Goal: Task Accomplishment & Management: Manage account settings

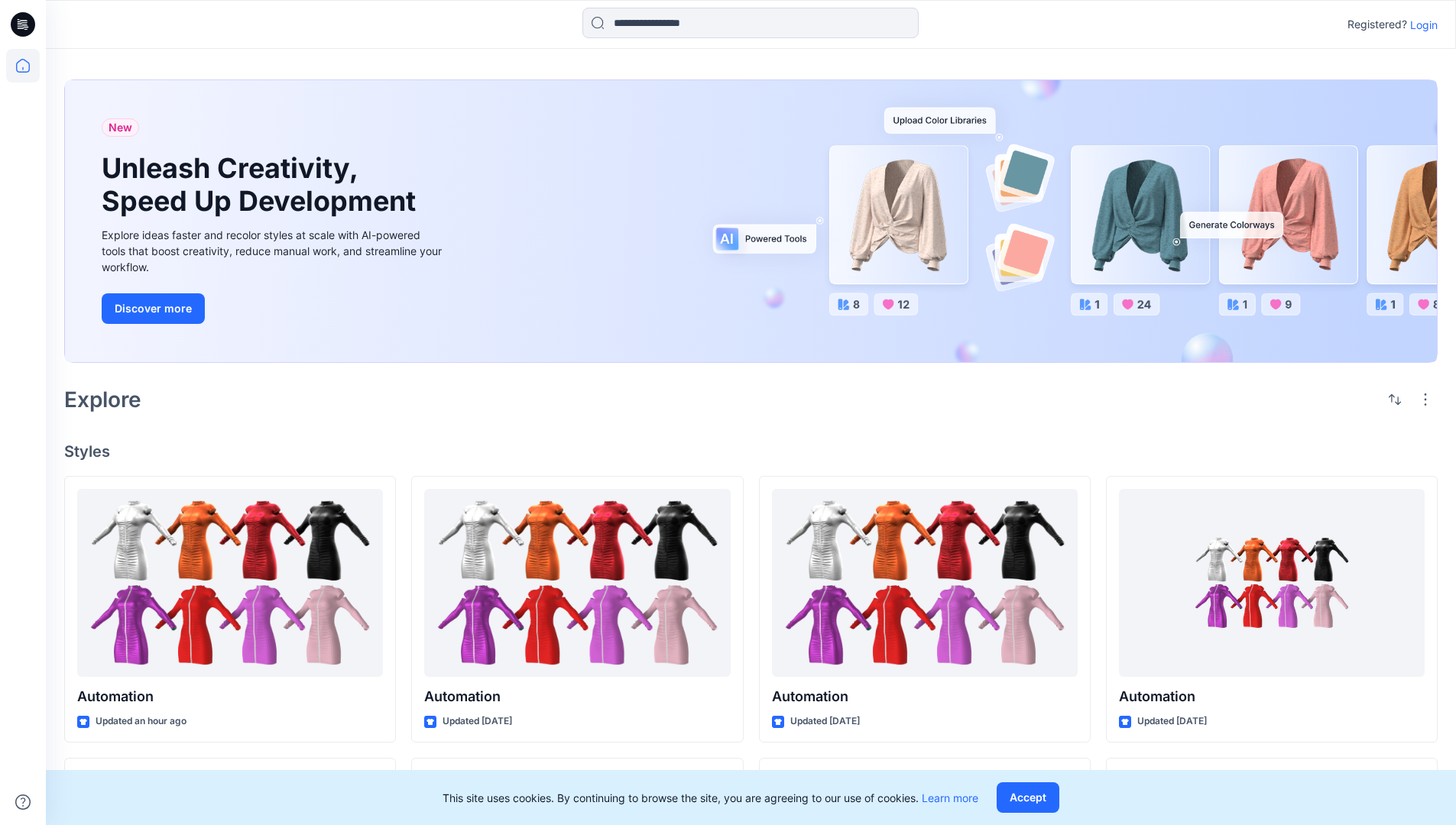
click at [1419, 24] on p "Login" at bounding box center [1423, 24] width 27 height 16
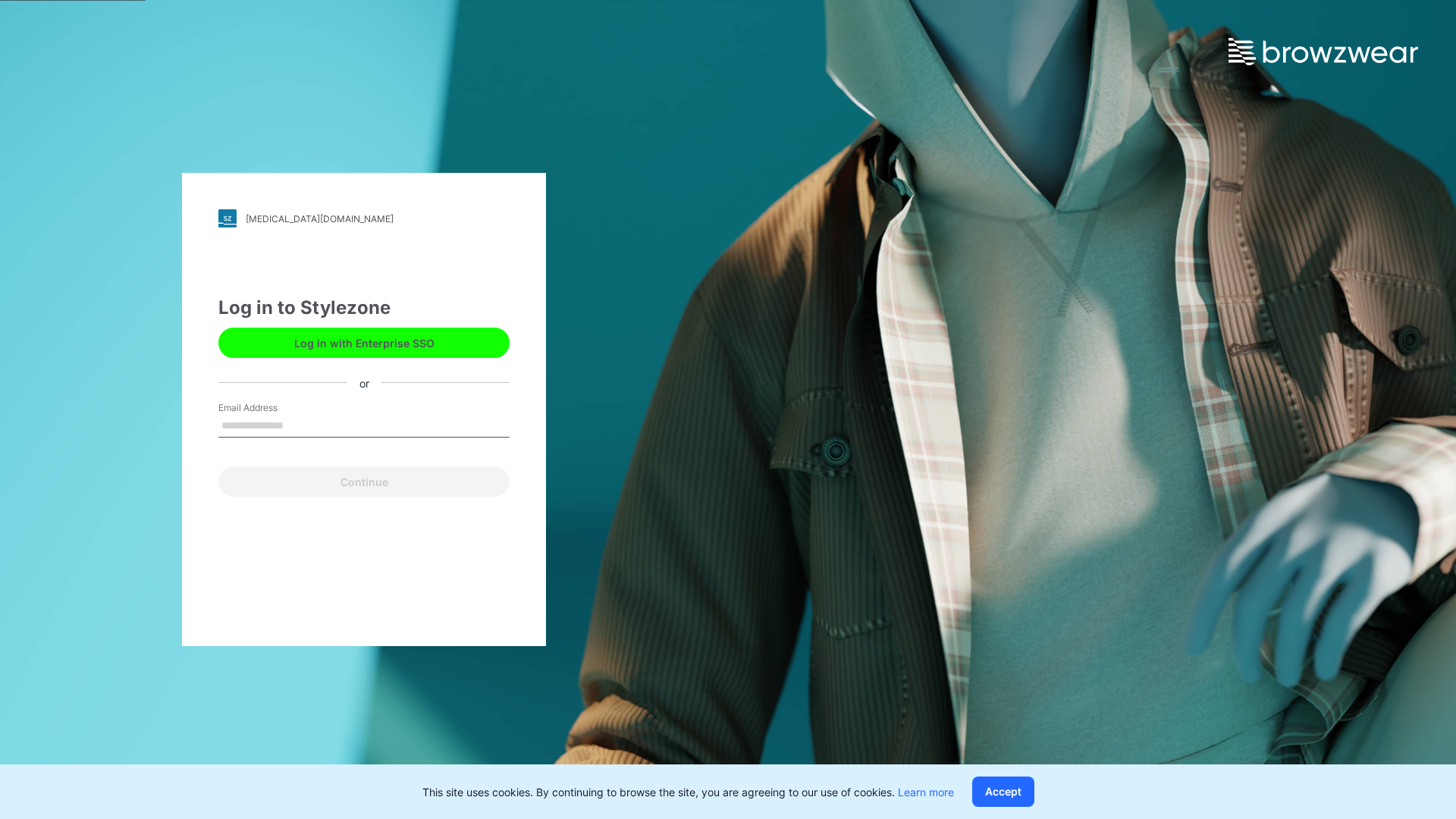
click at [300, 424] on input "Email Address" at bounding box center [364, 426] width 291 height 22
type input "**********"
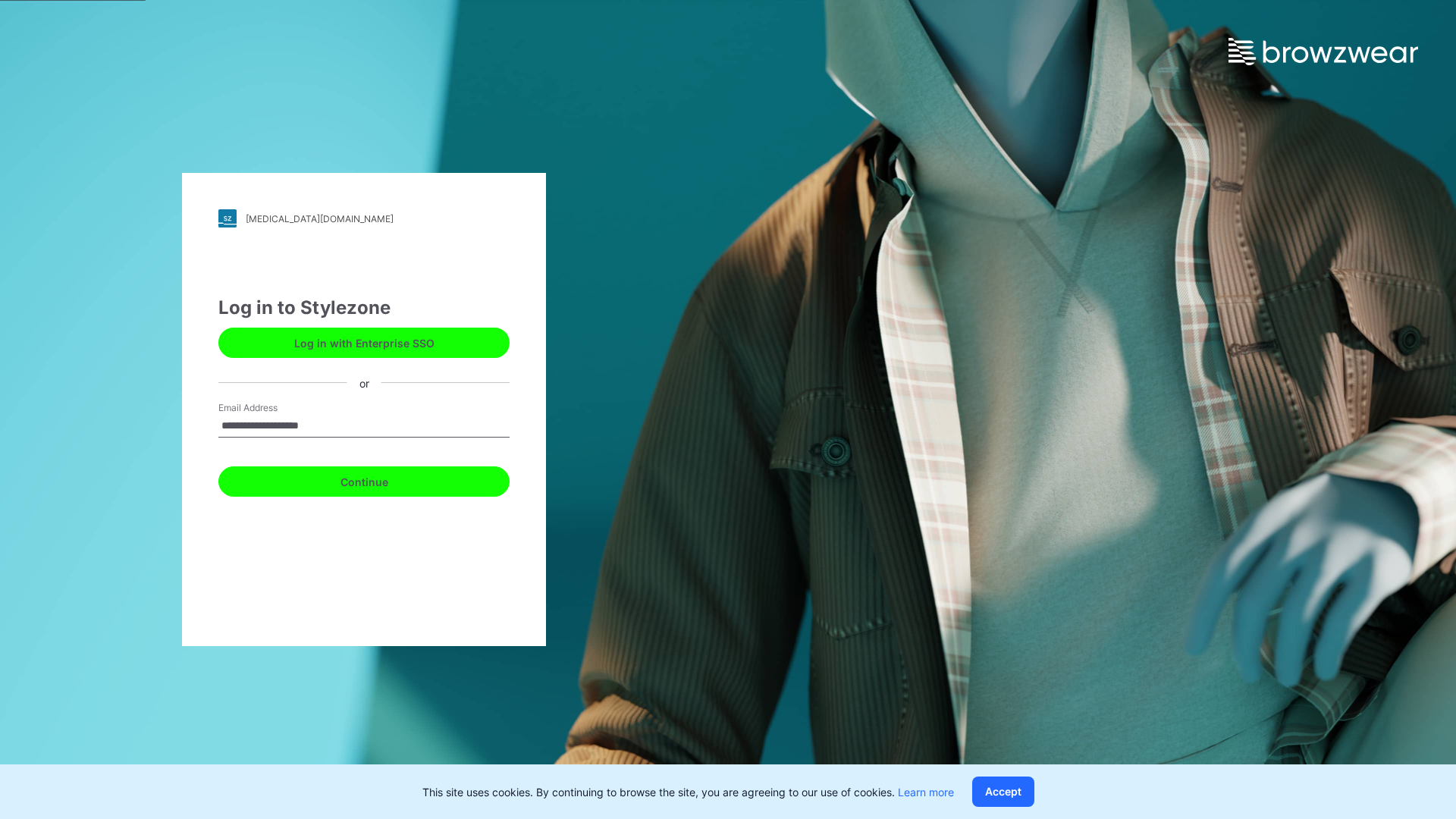
click at [381, 479] on button "Continue" at bounding box center [364, 481] width 291 height 31
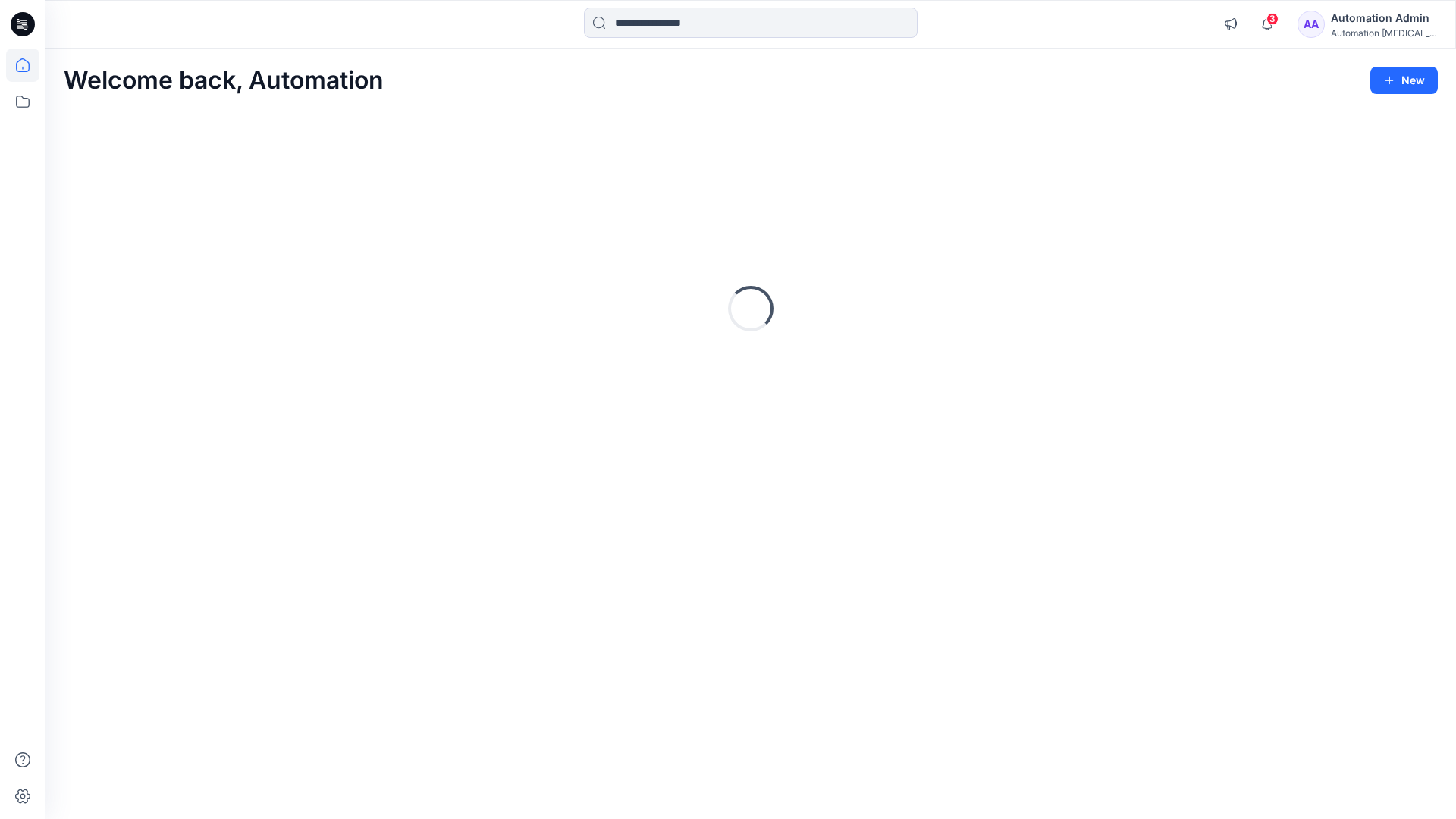
click at [29, 65] on icon at bounding box center [22, 65] width 14 height 14
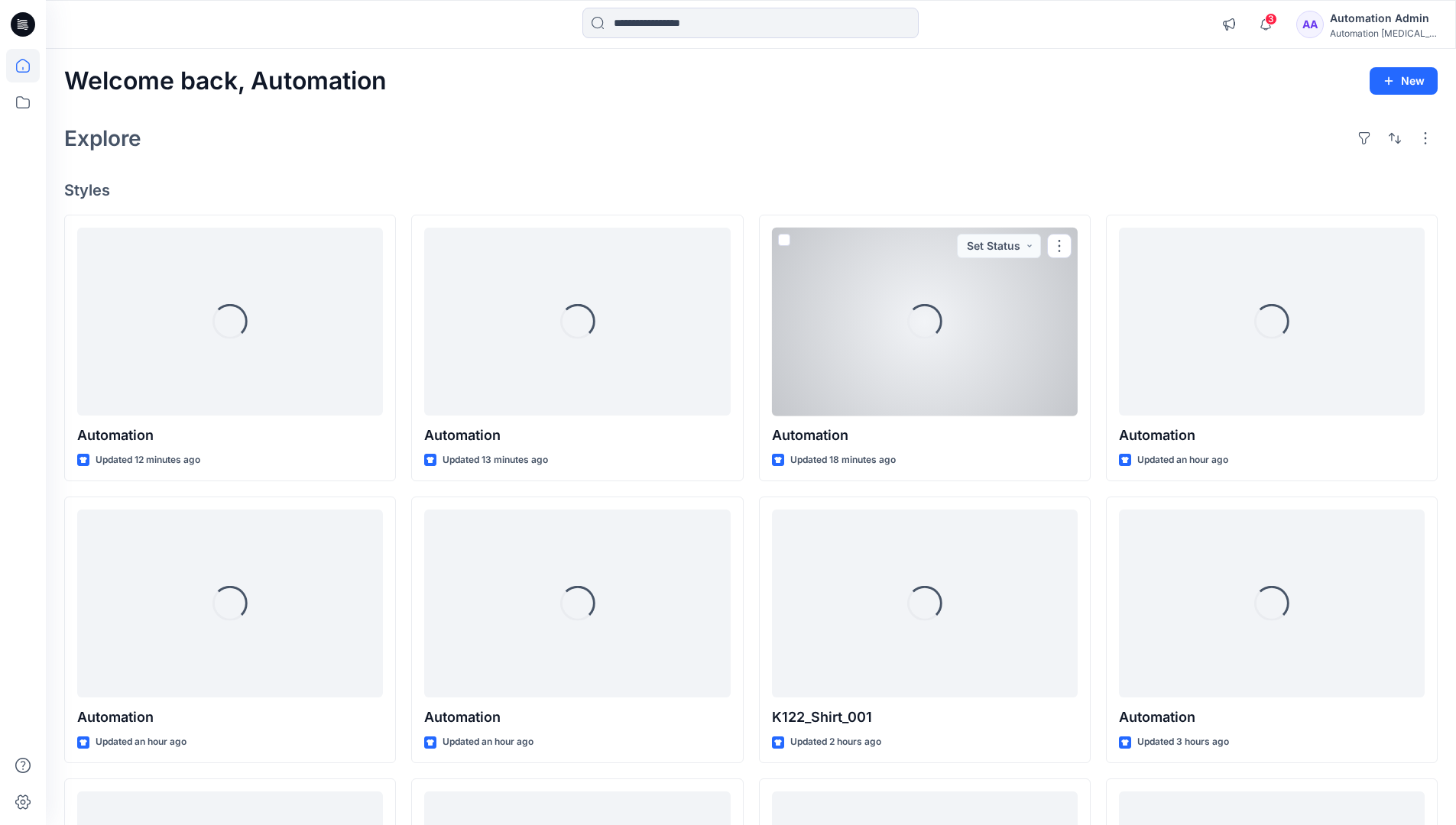
click at [1378, 24] on div "Automation Admin" at bounding box center [1383, 19] width 107 height 19
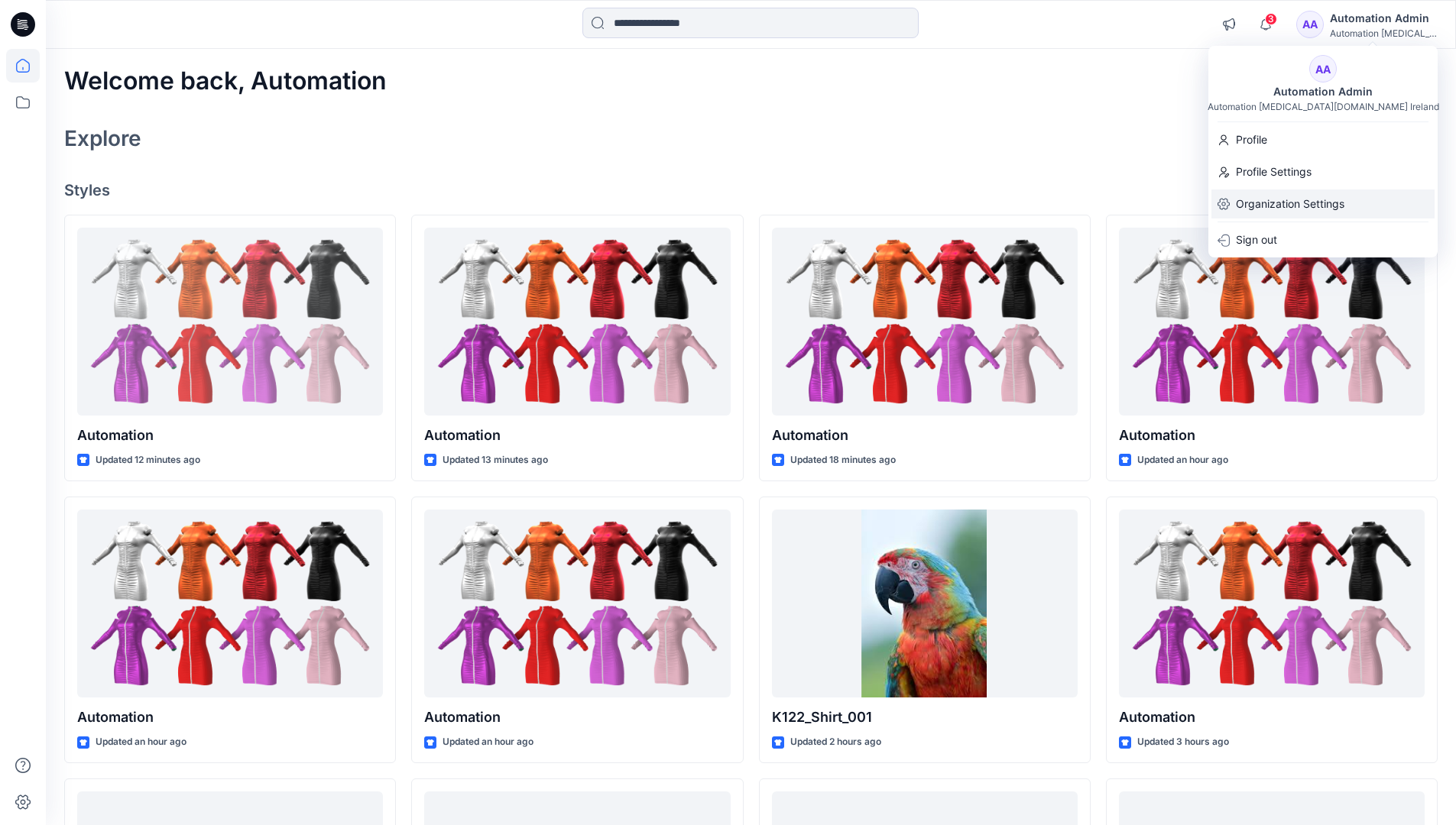
click at [1293, 207] on p "Organization Settings" at bounding box center [1290, 203] width 109 height 29
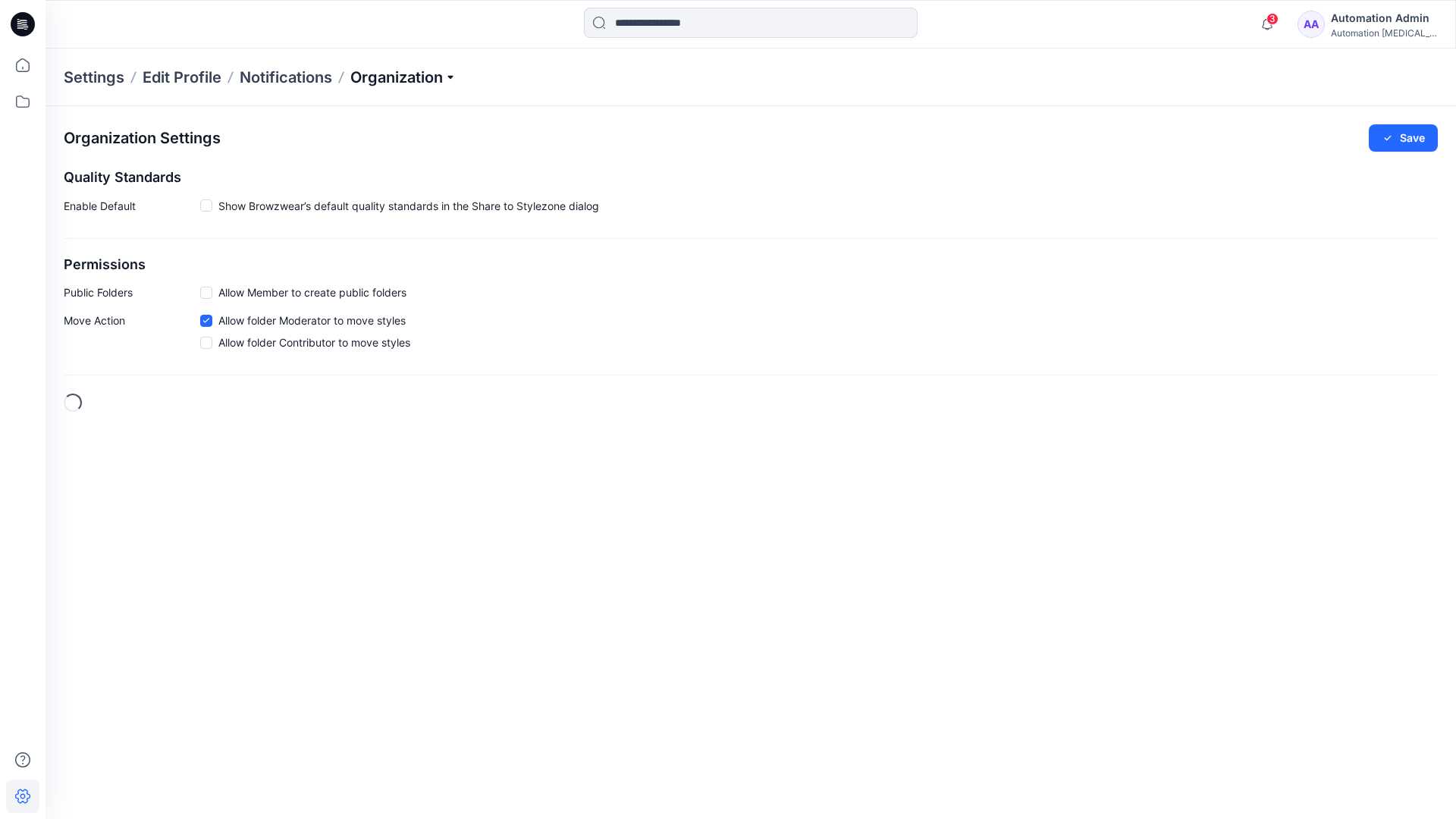
click at [431, 75] on p "Organization" at bounding box center [404, 77] width 106 height 21
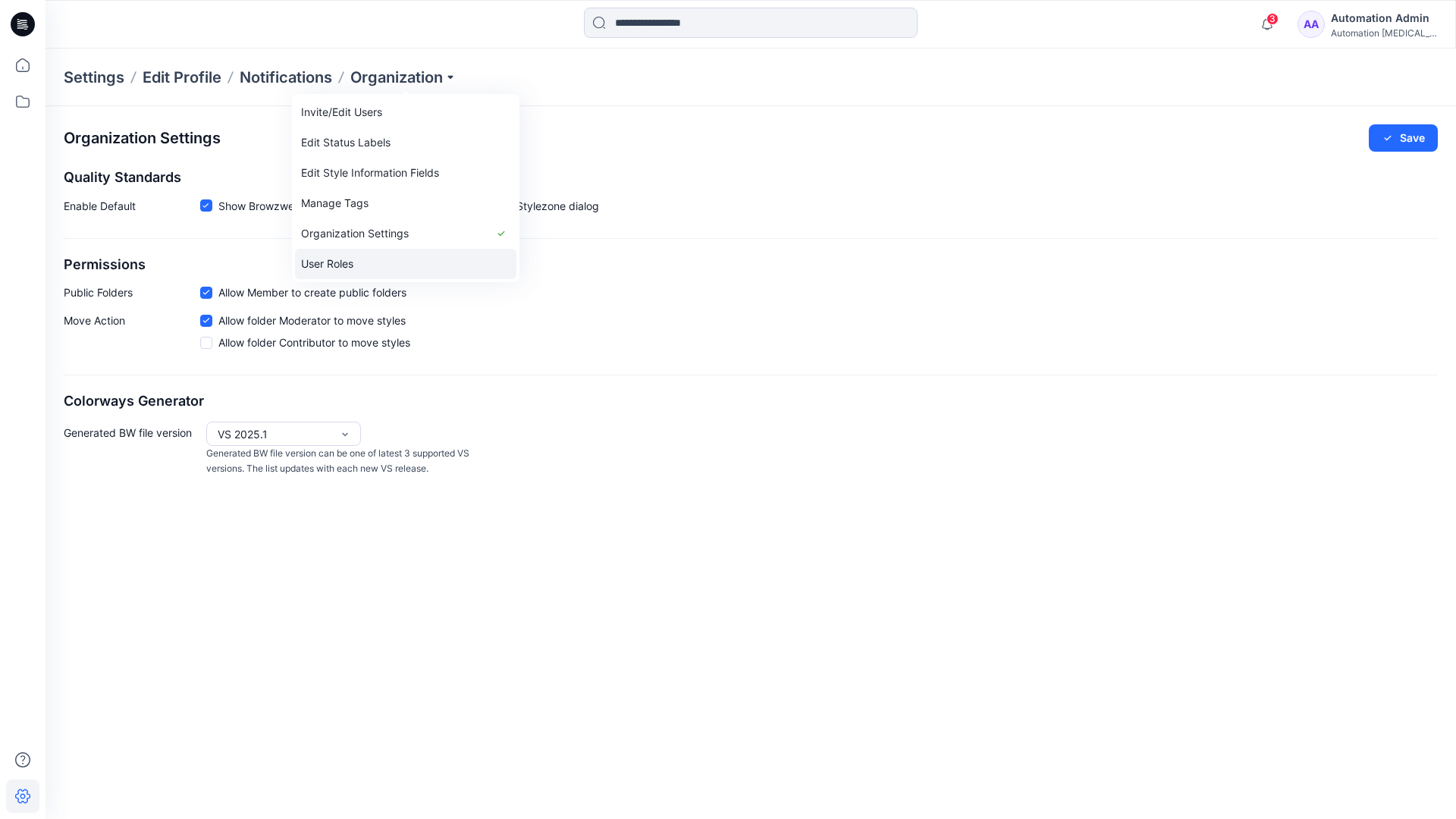
click at [363, 264] on link "User Roles" at bounding box center [406, 263] width 221 height 31
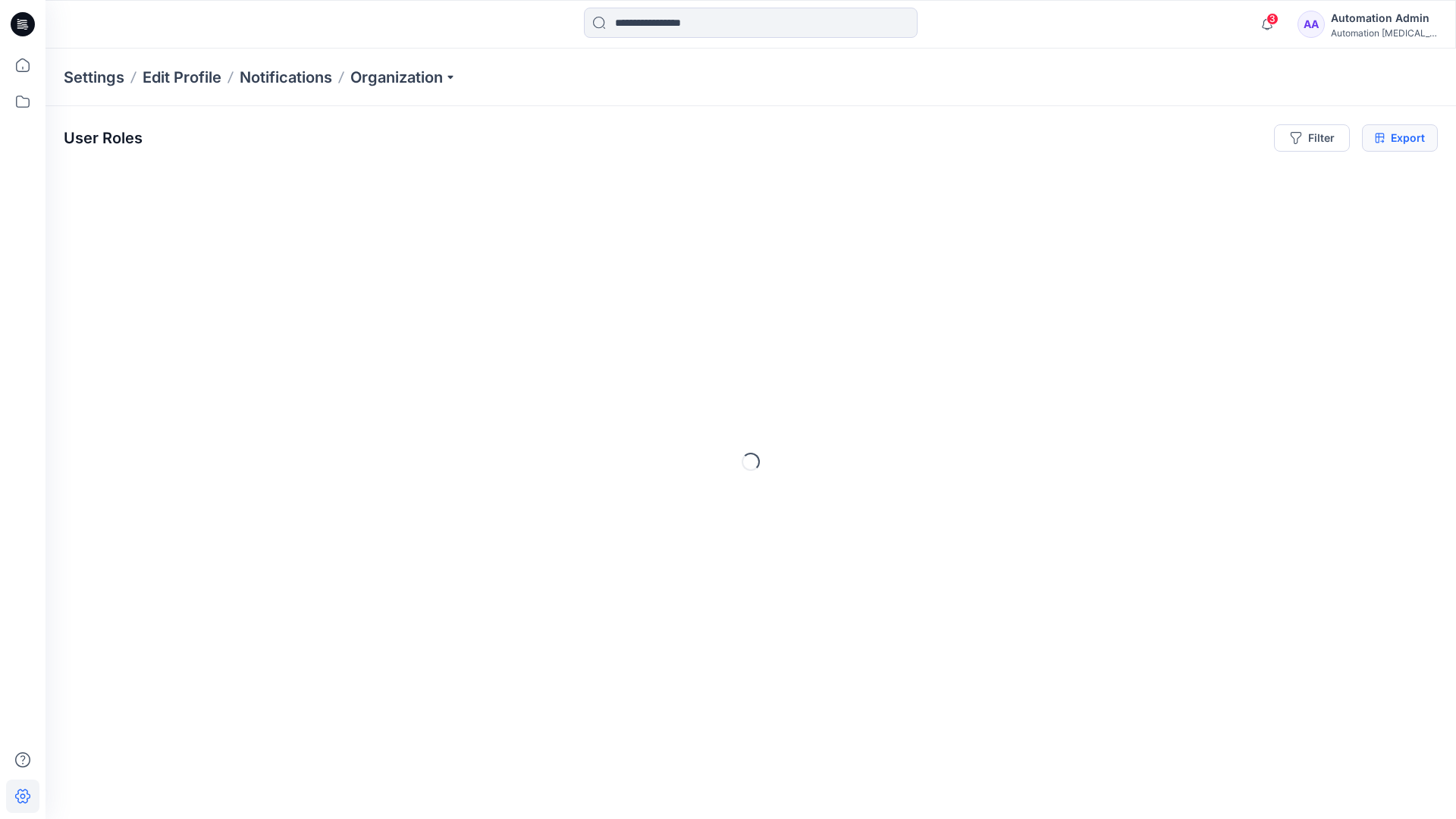
click at [1380, 138] on icon at bounding box center [1380, 138] width 10 height 12
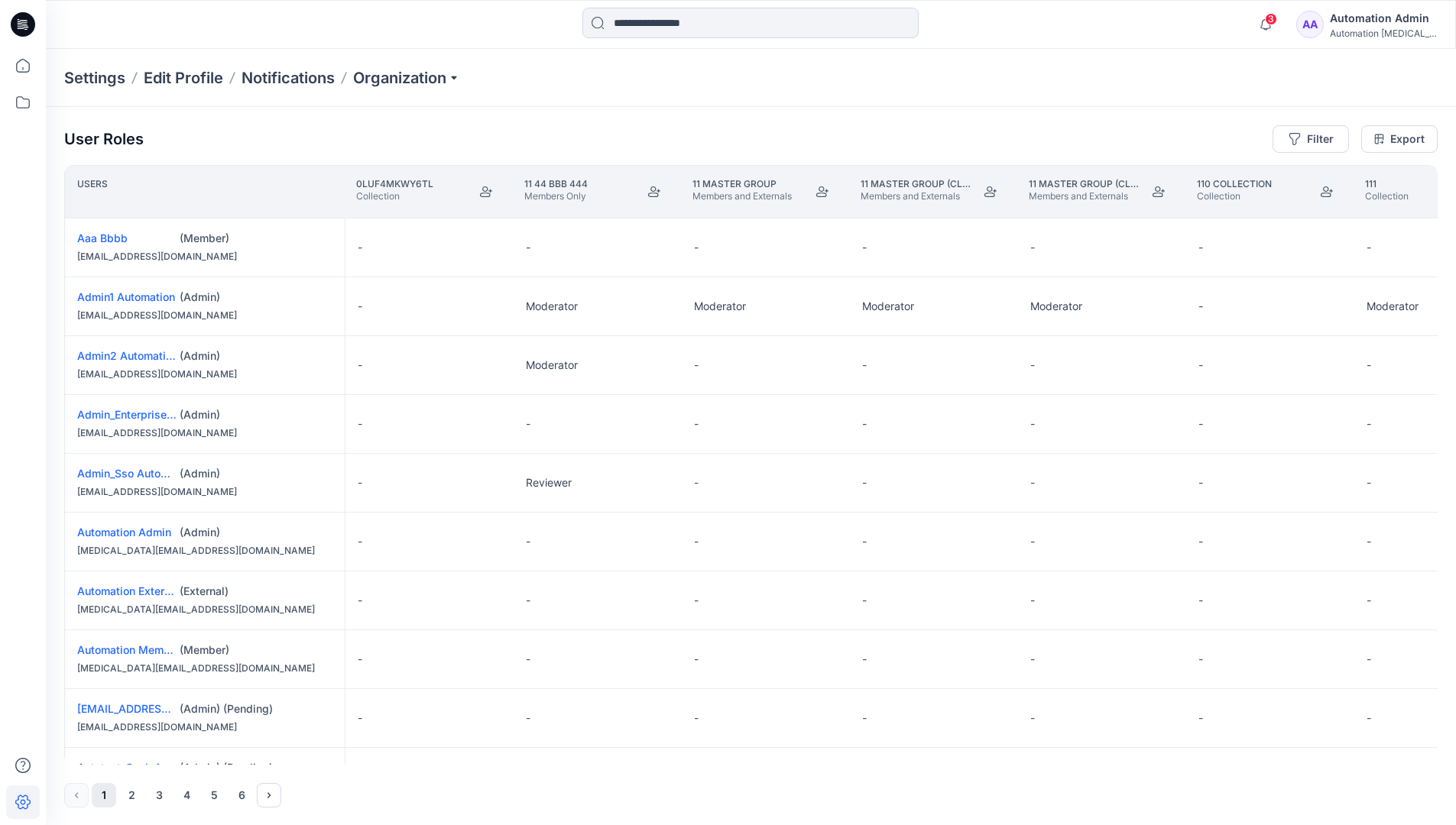
click at [1370, 27] on div "Automation Admin" at bounding box center [1383, 19] width 107 height 19
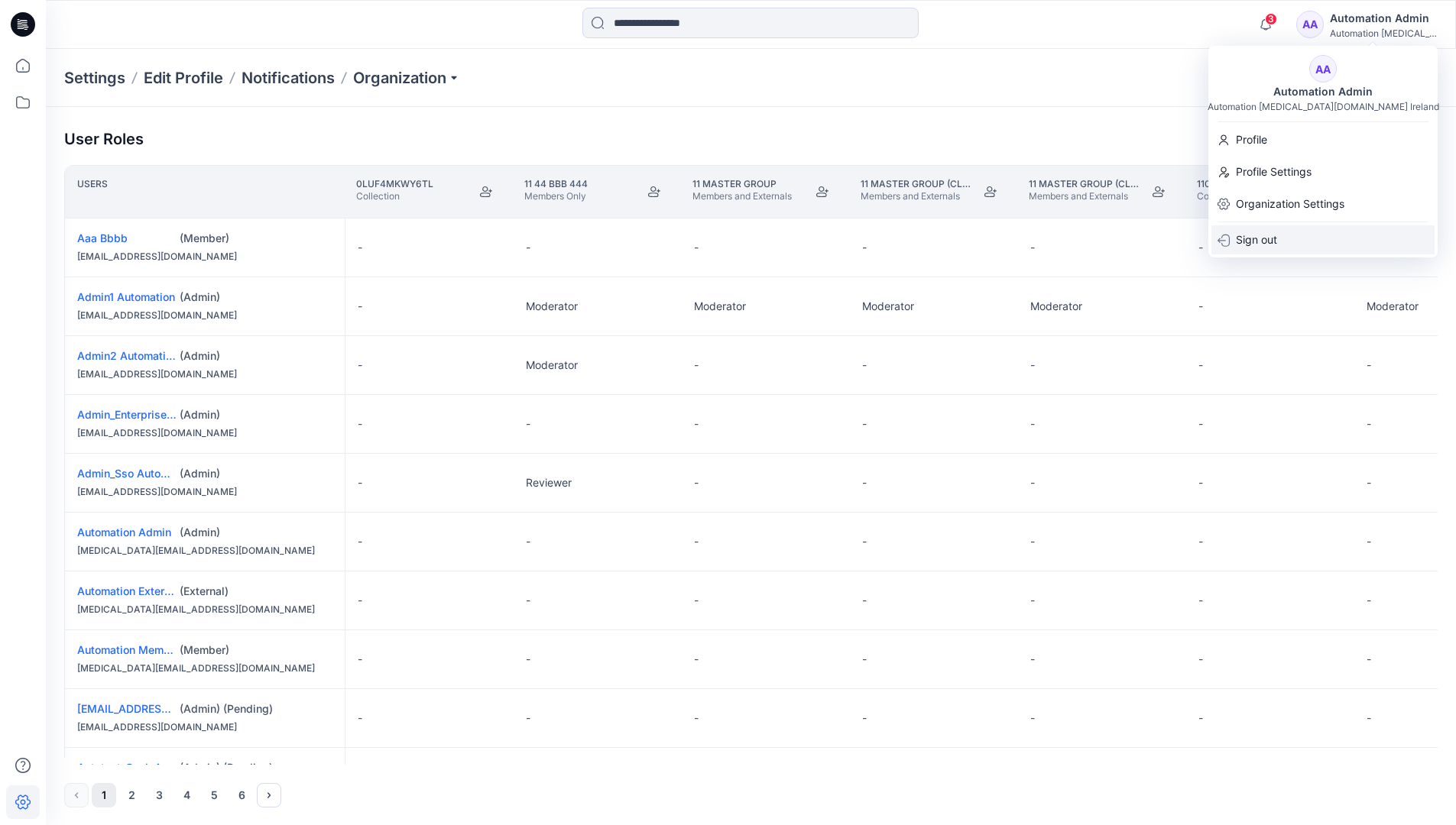
click at [1276, 239] on p "Sign out" at bounding box center [1256, 239] width 41 height 29
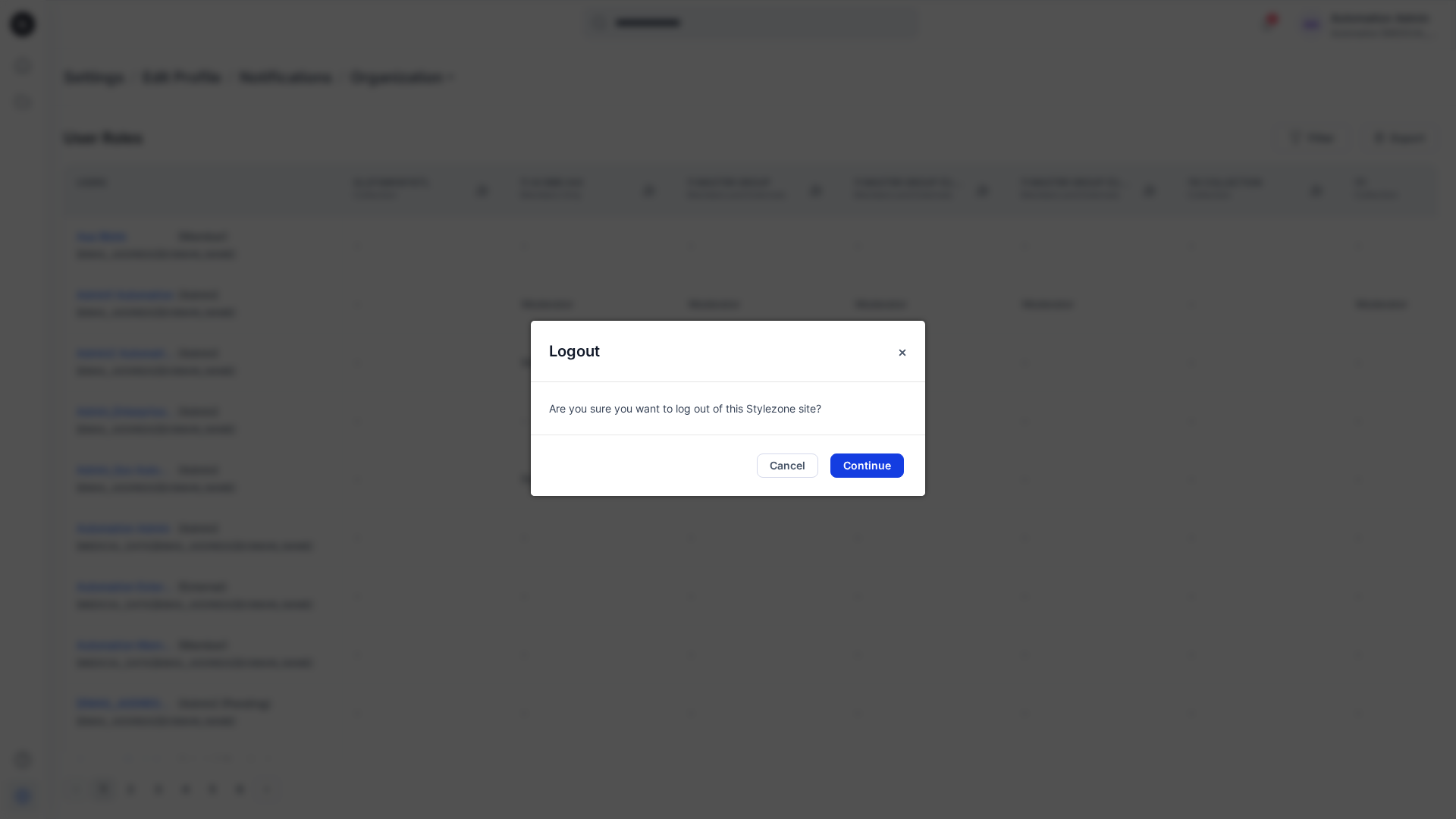
click at [894, 463] on button "Continue" at bounding box center [867, 465] width 73 height 24
